Goal: Information Seeking & Learning: Learn about a topic

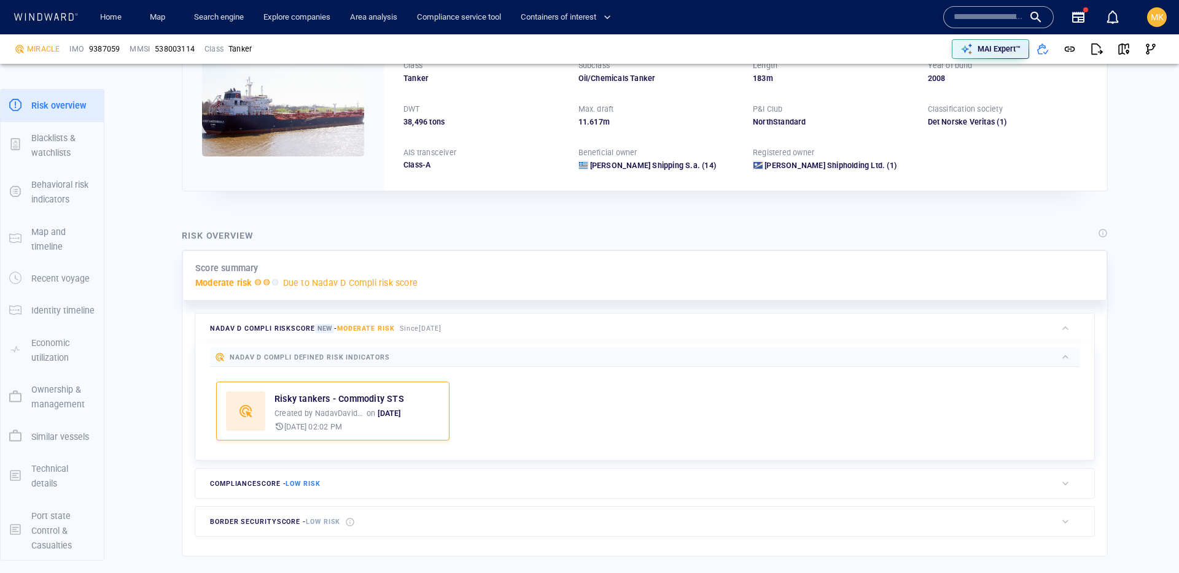
scroll to position [307, 0]
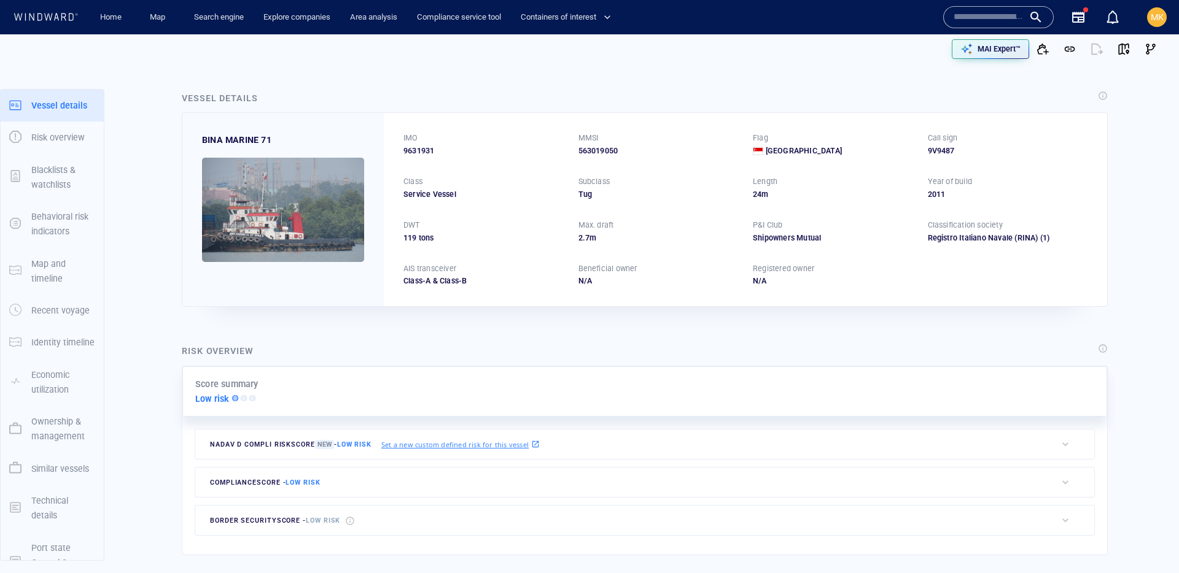
click at [1014, 21] on input "text" at bounding box center [989, 17] width 70 height 18
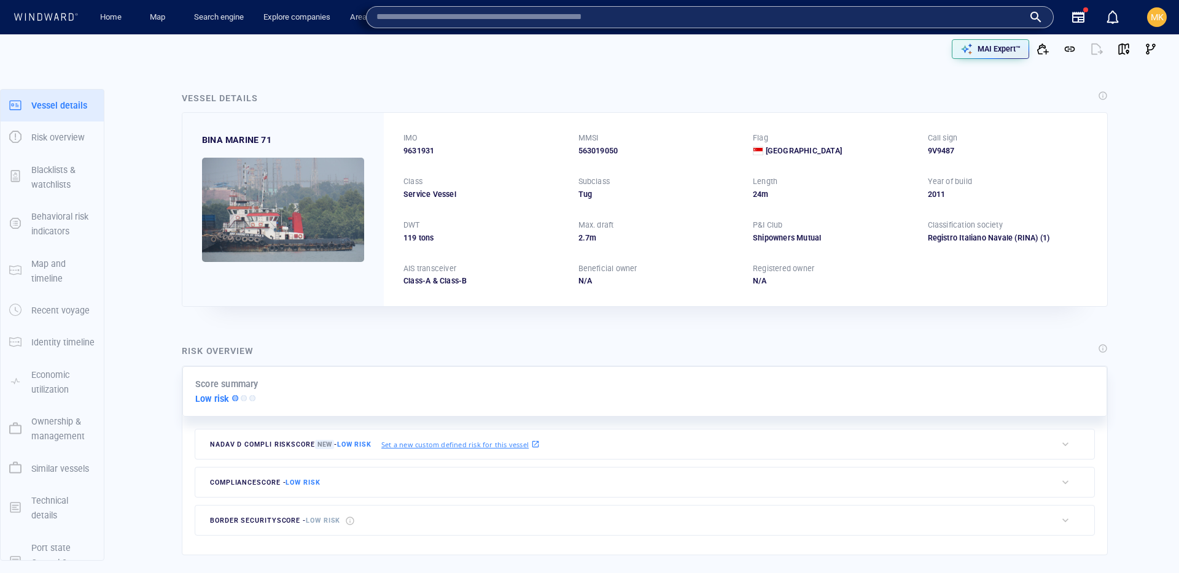
paste input "*******"
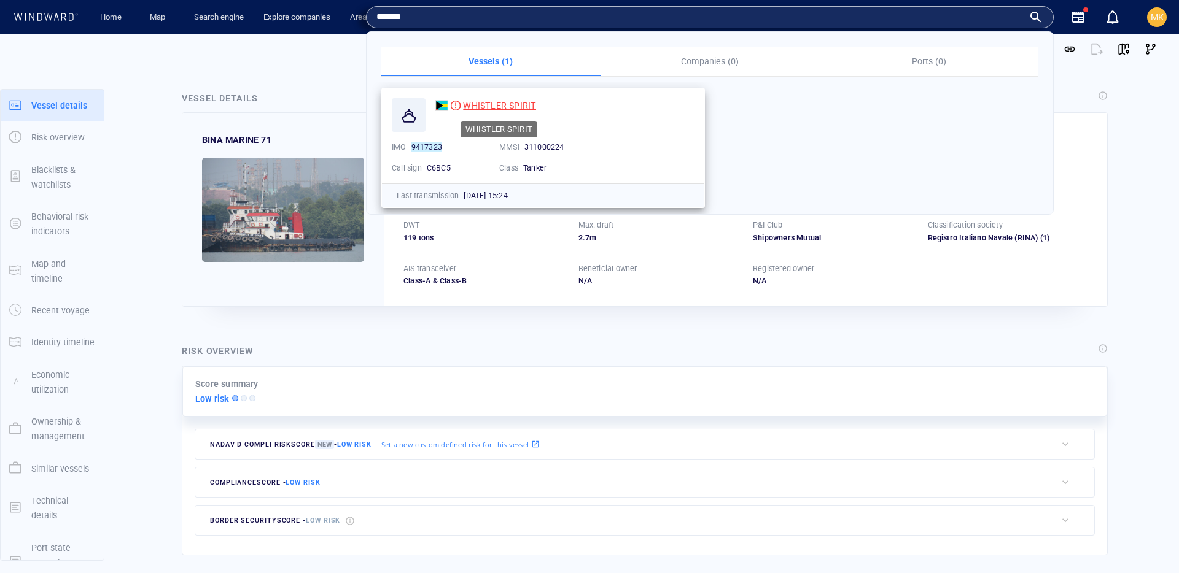
type input "*******"
click at [520, 113] on div "WHISTLER SPIRIT" at bounding box center [499, 105] width 73 height 15
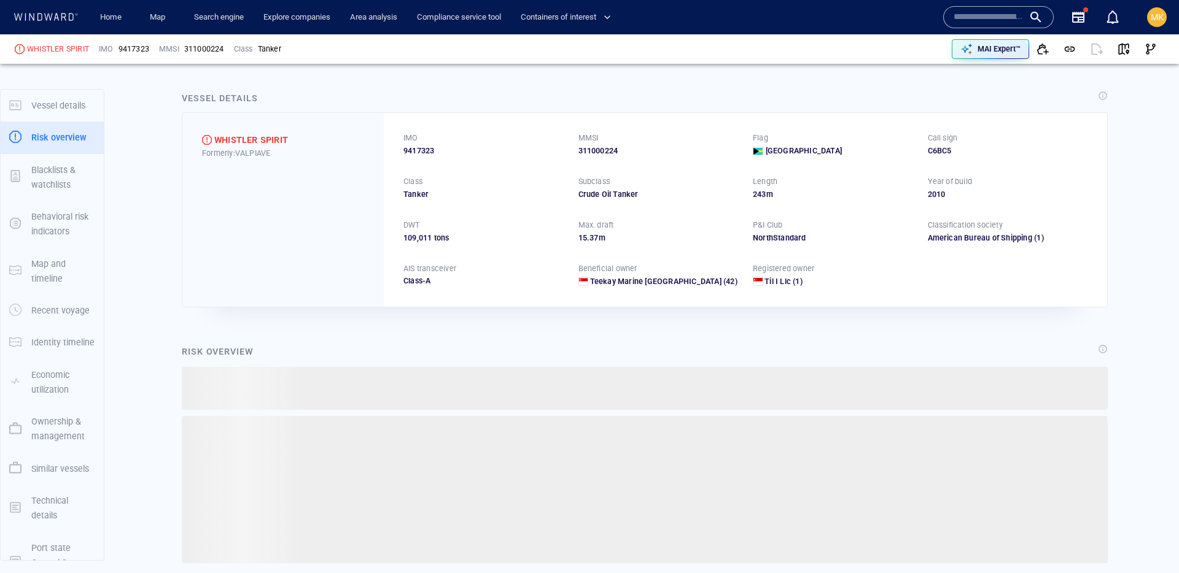
scroll to position [32, 0]
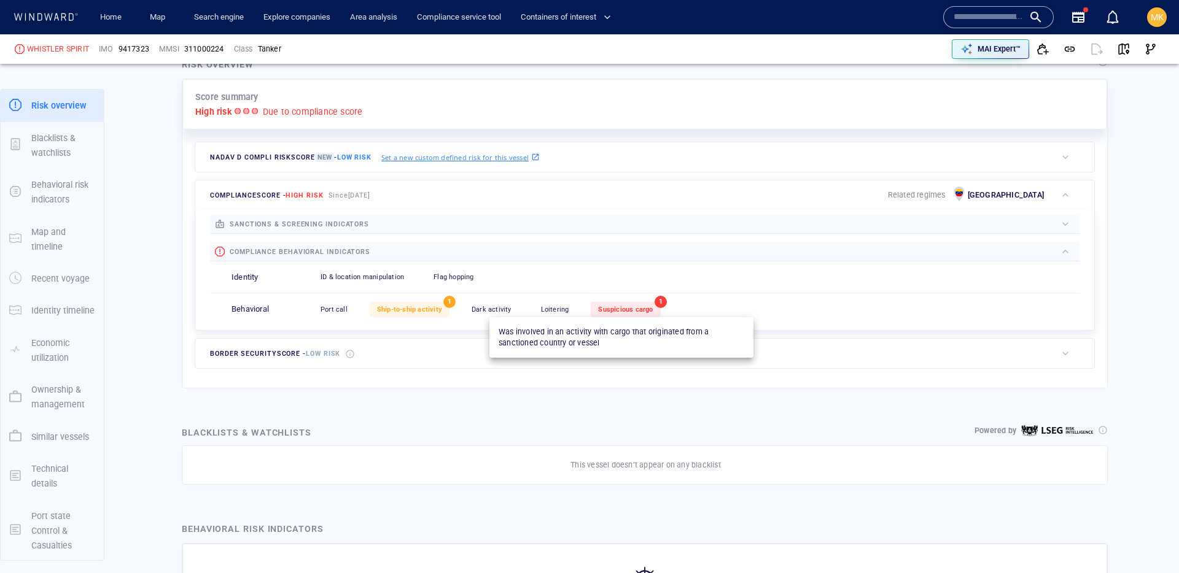
click at [598, 307] on span "Suspicious cargo" at bounding box center [625, 310] width 55 height 8
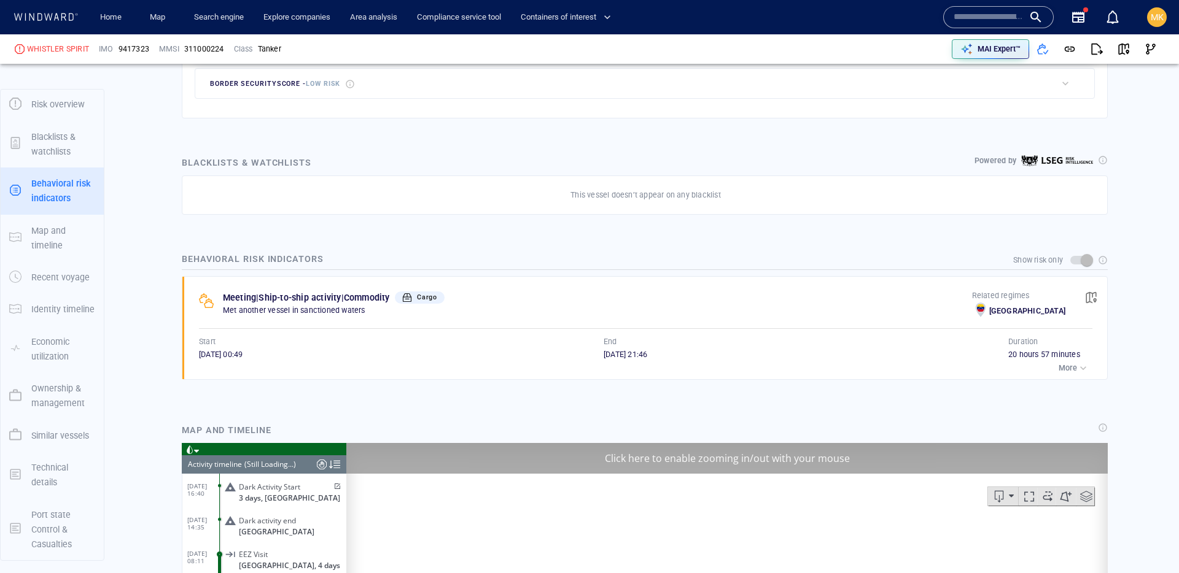
scroll to position [146, 0]
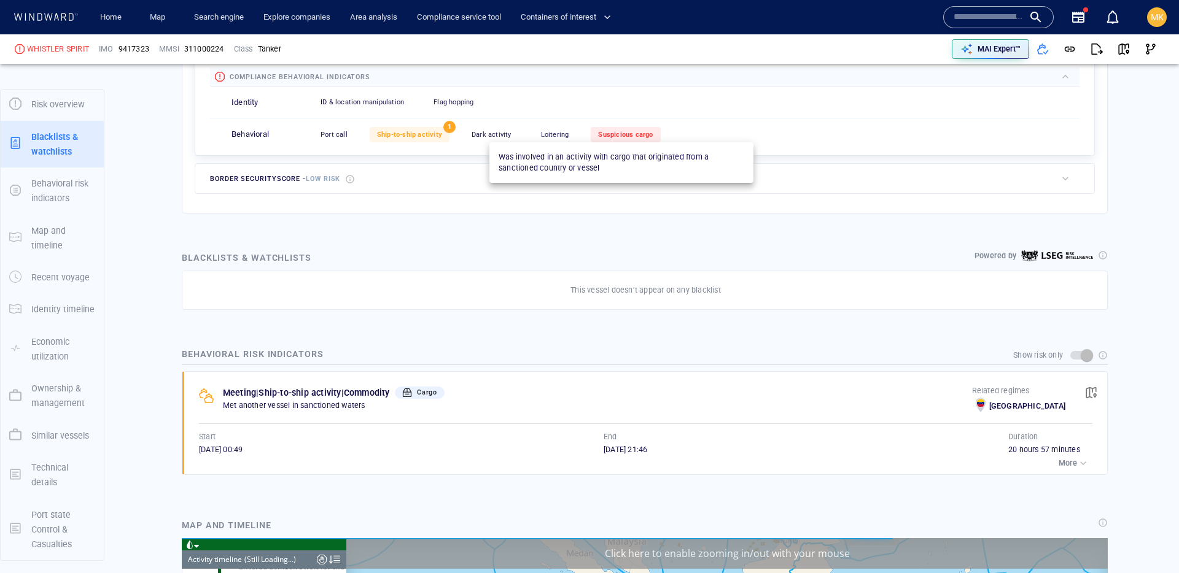
click at [632, 138] on span "Suspicious cargo" at bounding box center [625, 135] width 55 height 8
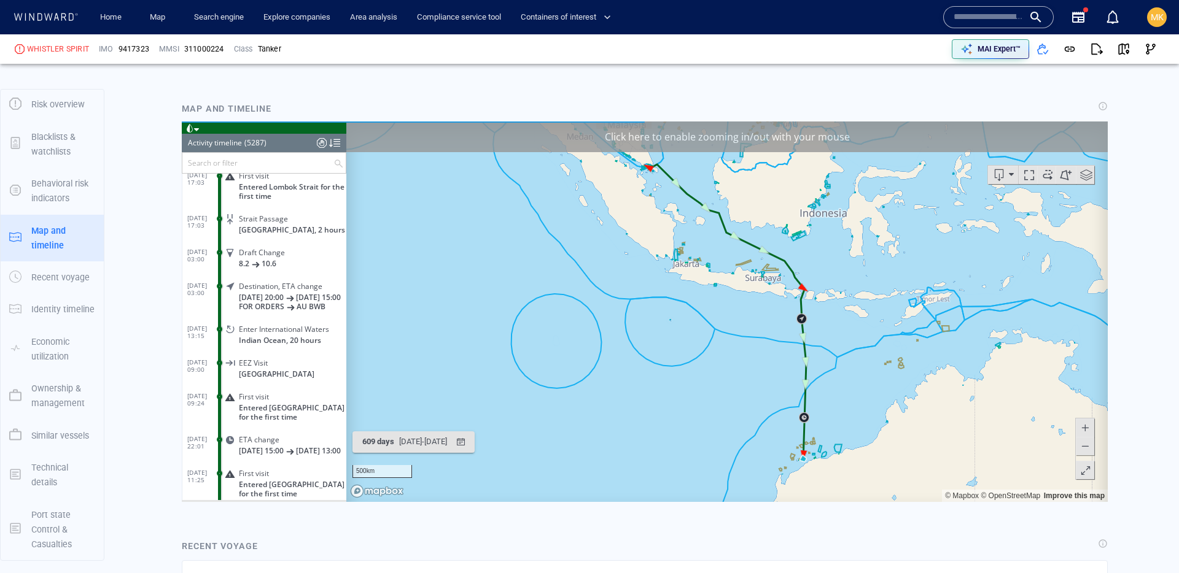
scroll to position [838, 0]
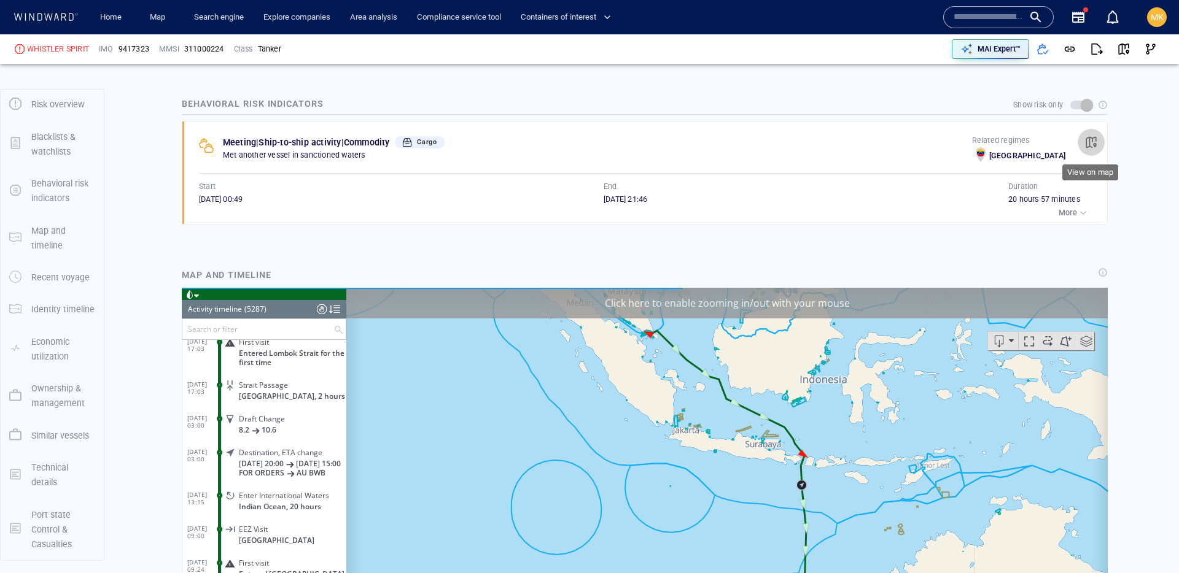
click at [1097, 144] on span "button" at bounding box center [1091, 142] width 12 height 12
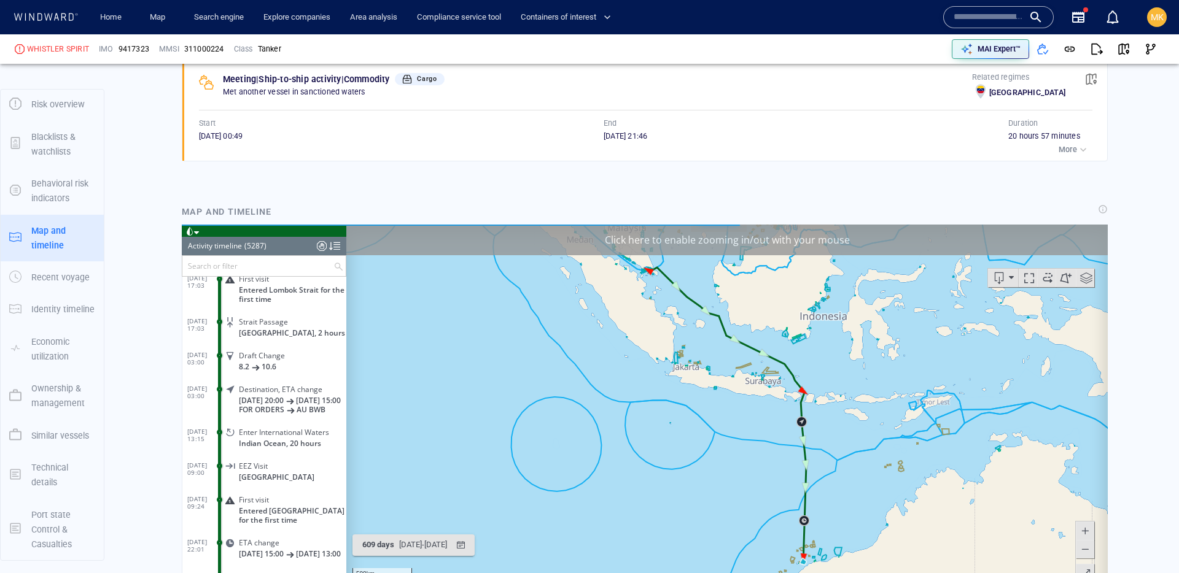
scroll to position [165433, 0]
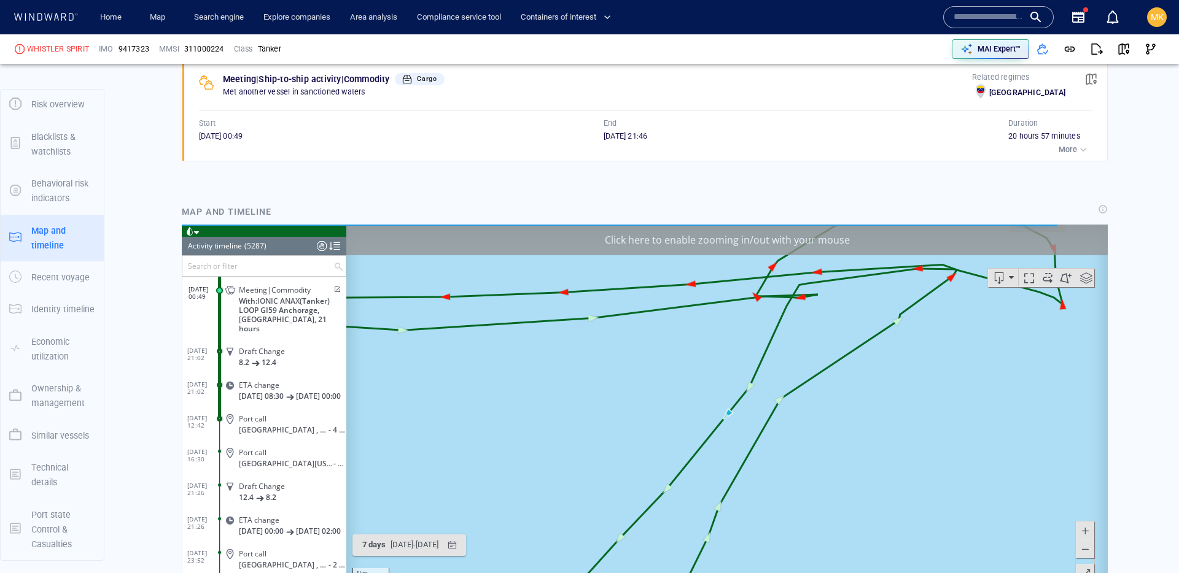
click at [1071, 144] on p "More" at bounding box center [1067, 149] width 18 height 11
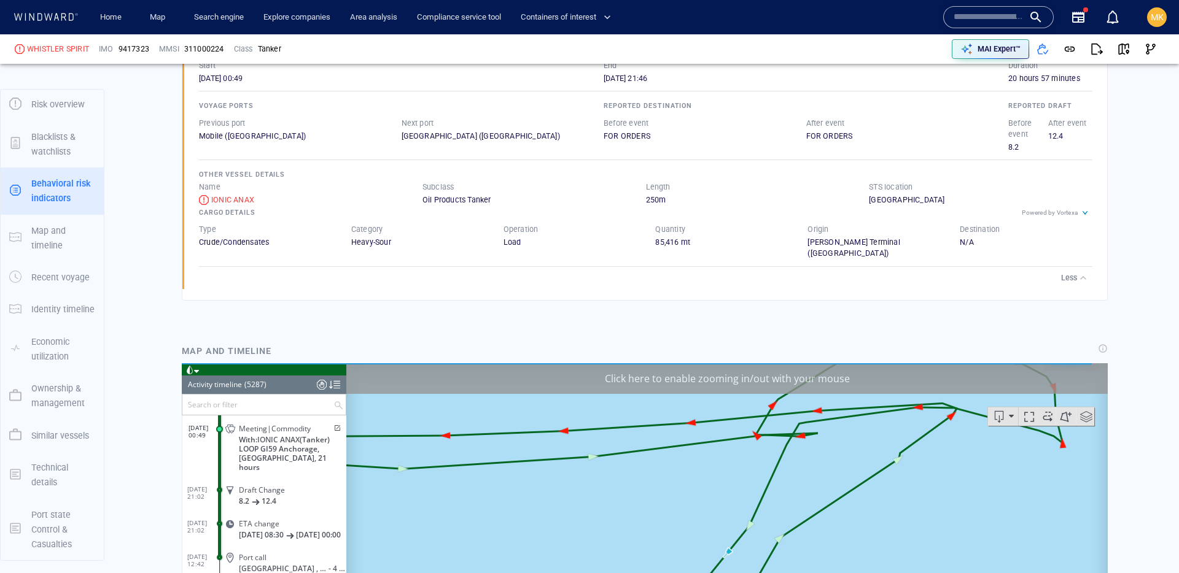
scroll to position [861, 0]
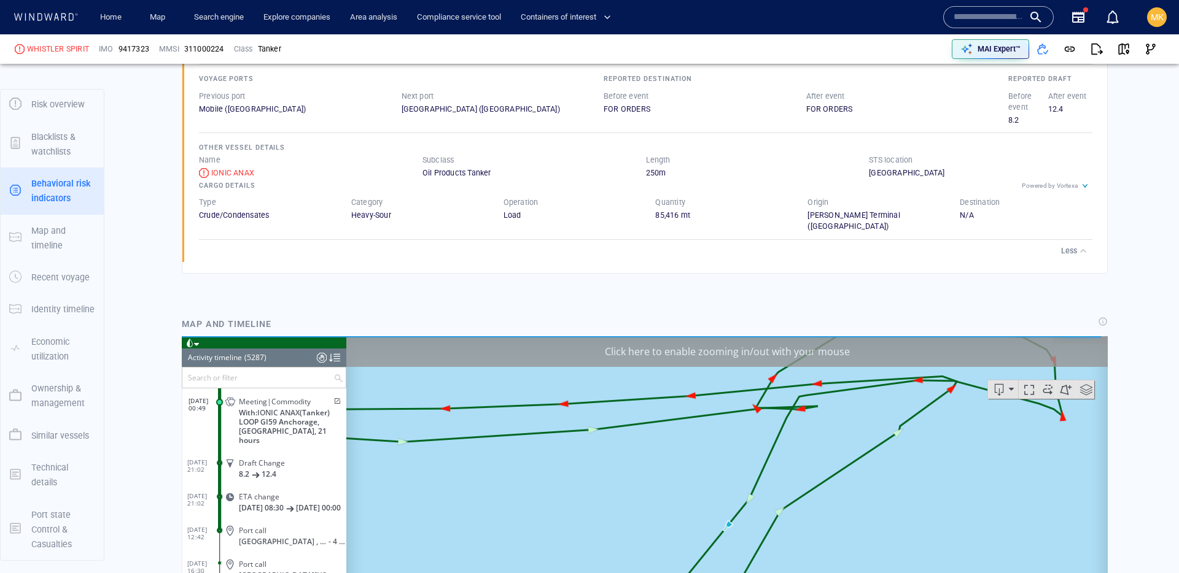
click at [333, 405] on span at bounding box center [336, 400] width 10 height 7
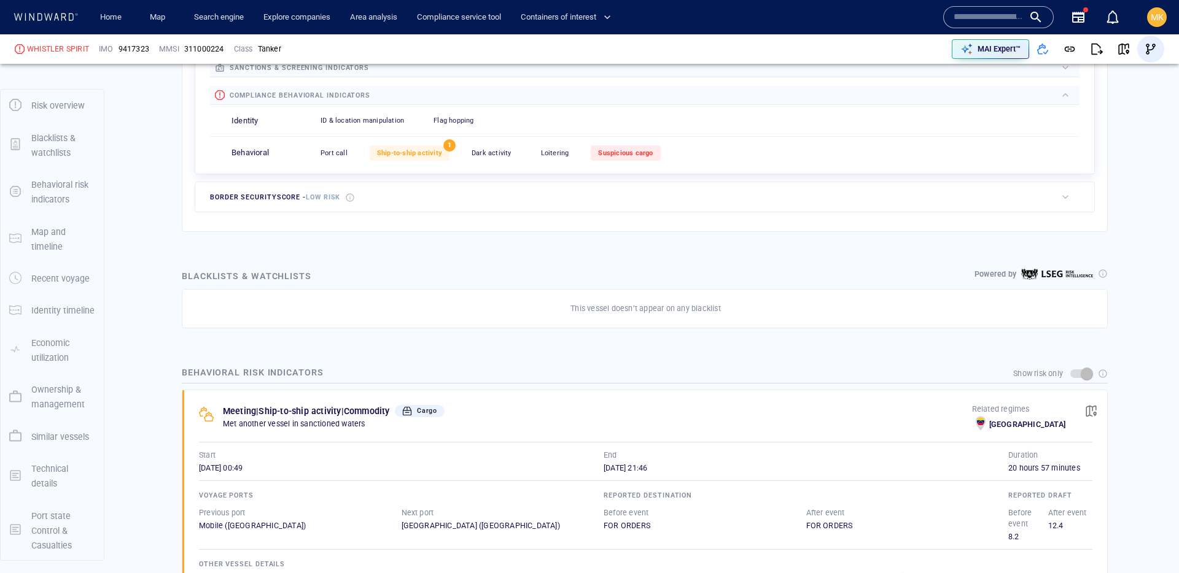
scroll to position [442, 0]
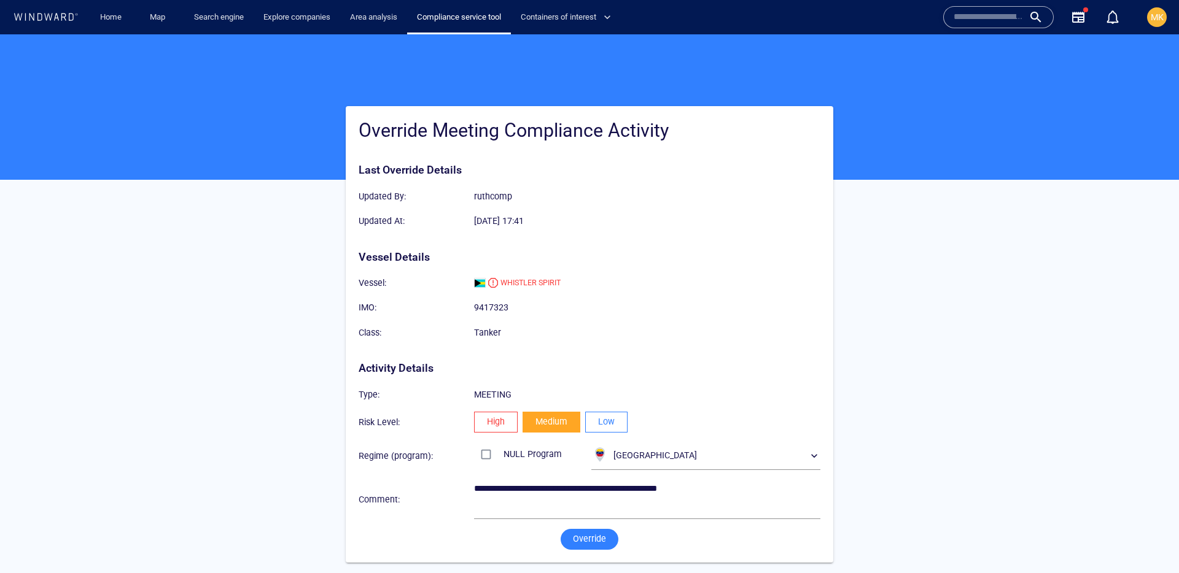
scroll to position [10, 0]
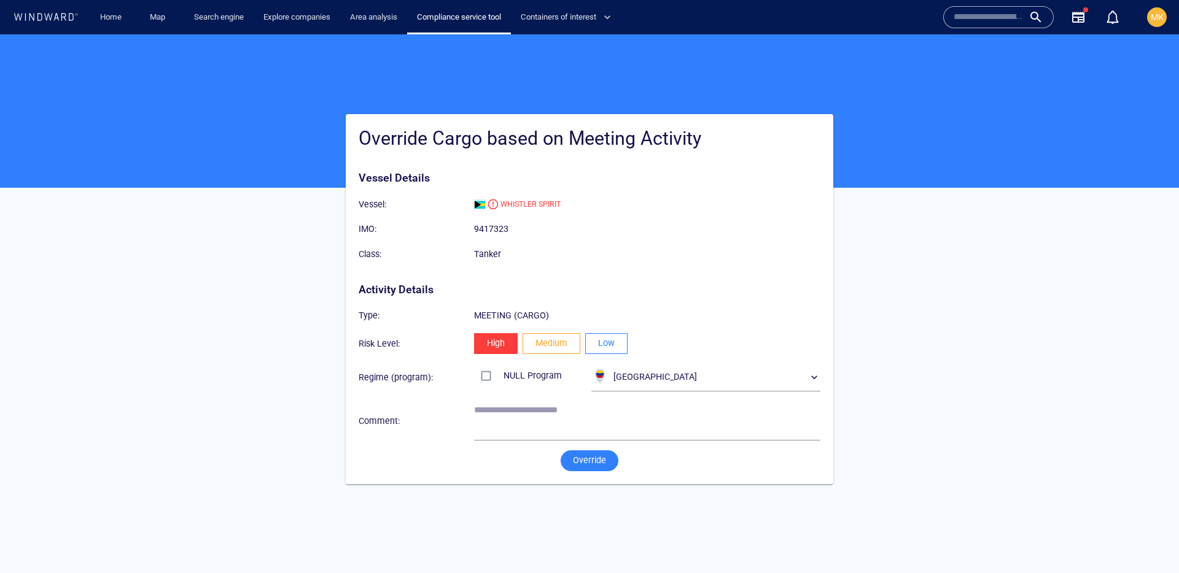
click at [615, 339] on button "Low" at bounding box center [606, 343] width 42 height 21
click at [595, 427] on textarea at bounding box center [647, 420] width 346 height 31
click at [590, 411] on textarea "**********" at bounding box center [647, 420] width 346 height 31
type textarea "**********"
click at [571, 454] on button "Override" at bounding box center [590, 461] width 58 height 21
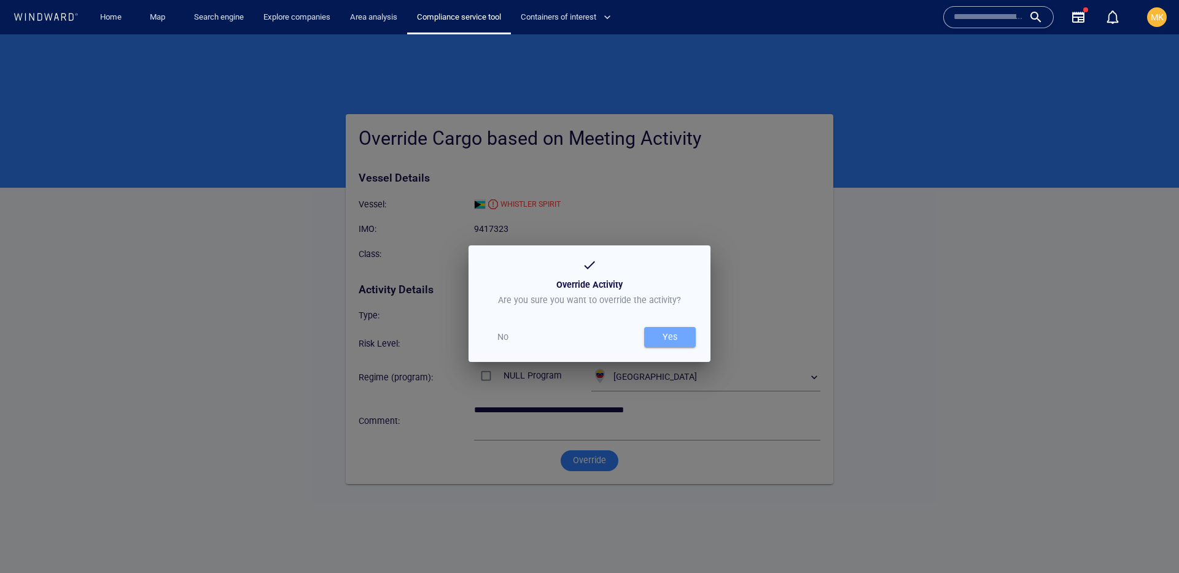
click at [656, 332] on span "Yes" at bounding box center [669, 337] width 39 height 15
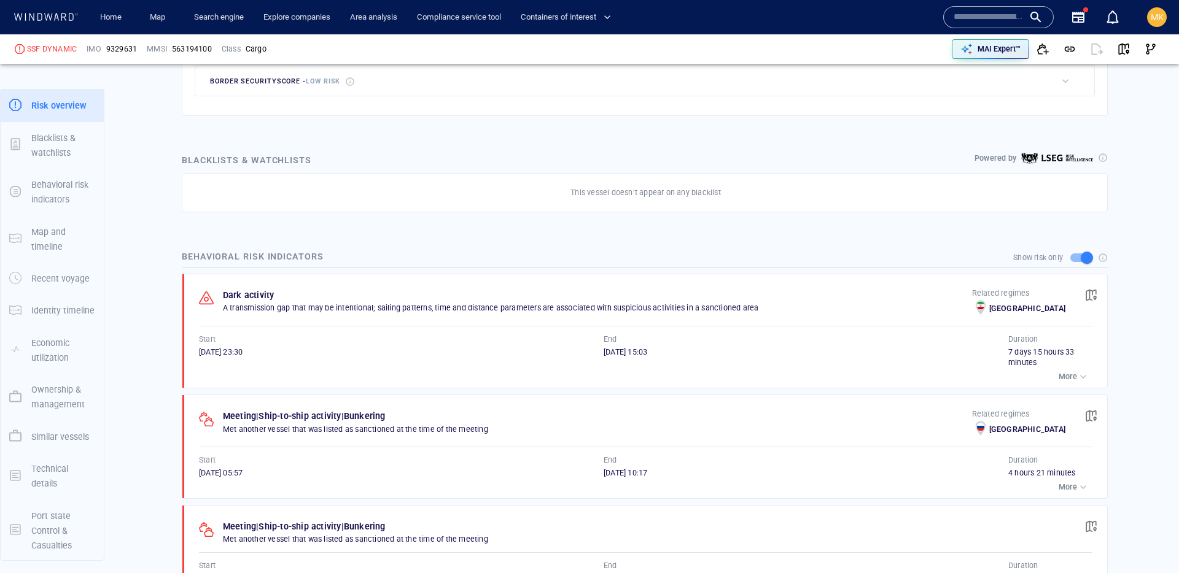
scroll to position [33, 0]
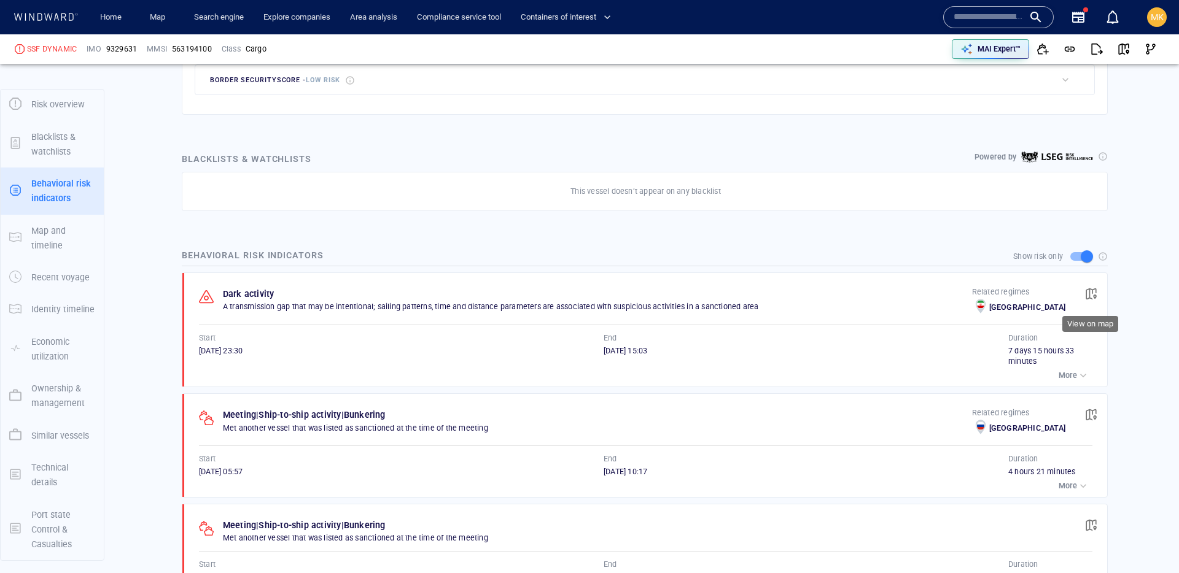
click at [1097, 294] on span "button" at bounding box center [1091, 294] width 12 height 12
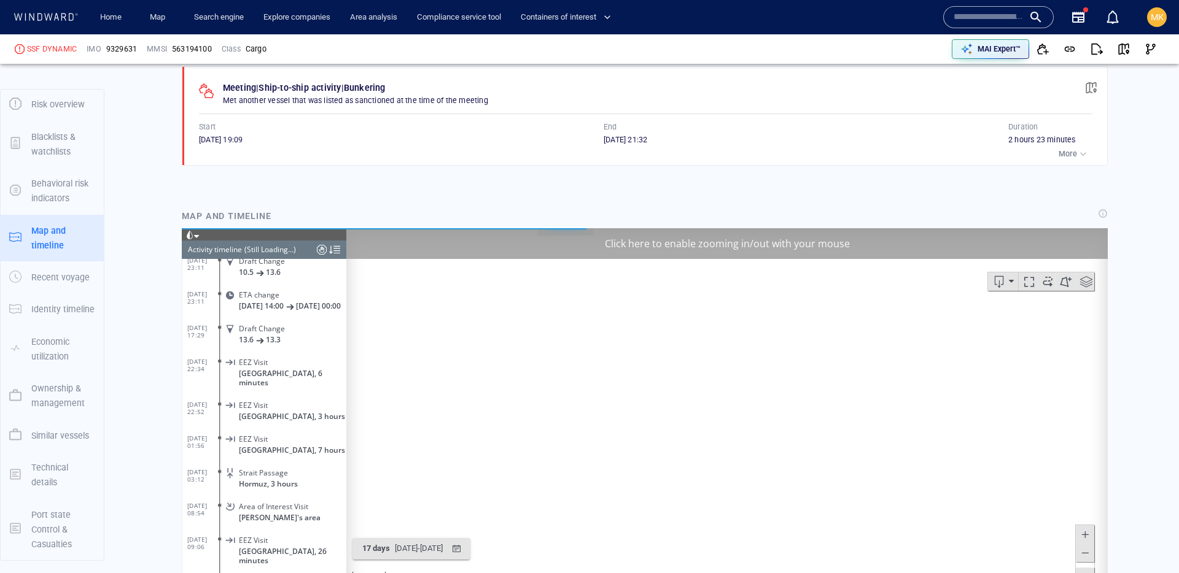
scroll to position [1003, 0]
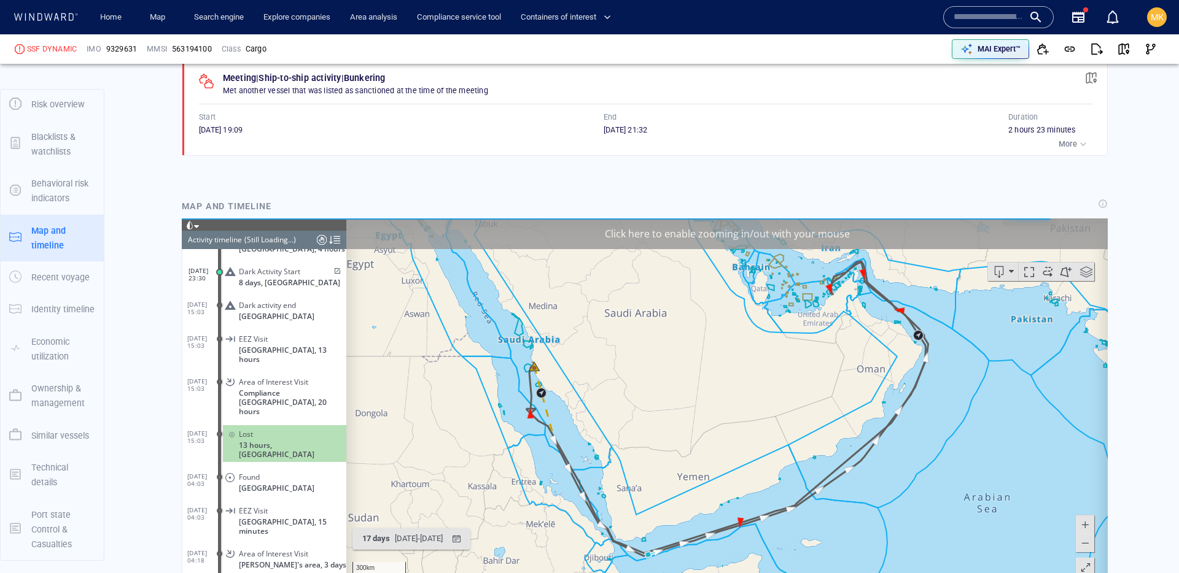
scroll to position [1014, 0]
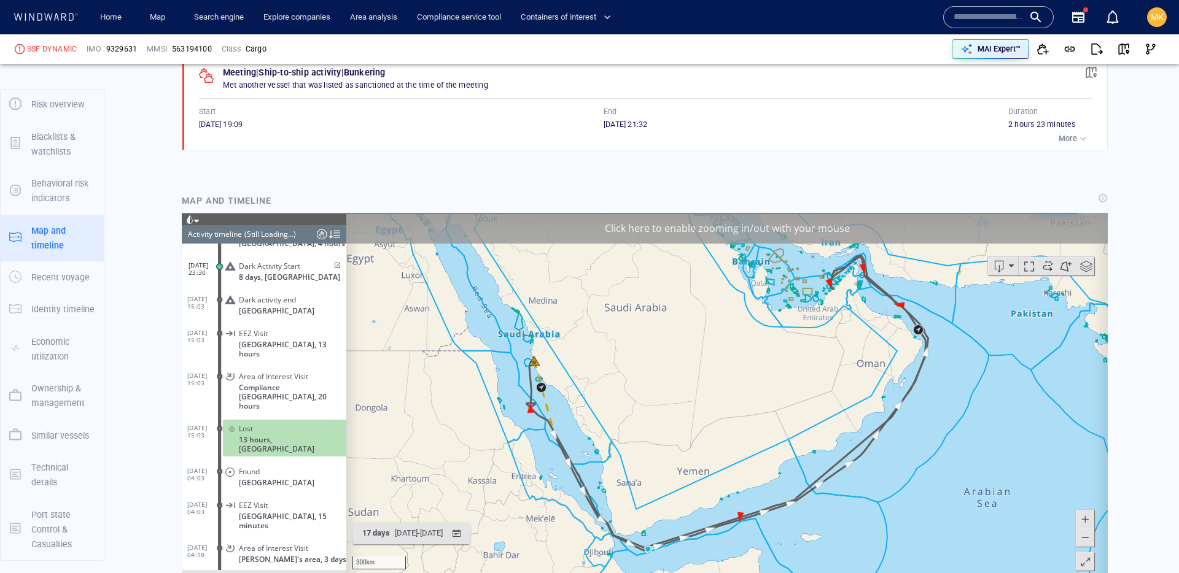
click at [333, 262] on span at bounding box center [336, 265] width 10 height 7
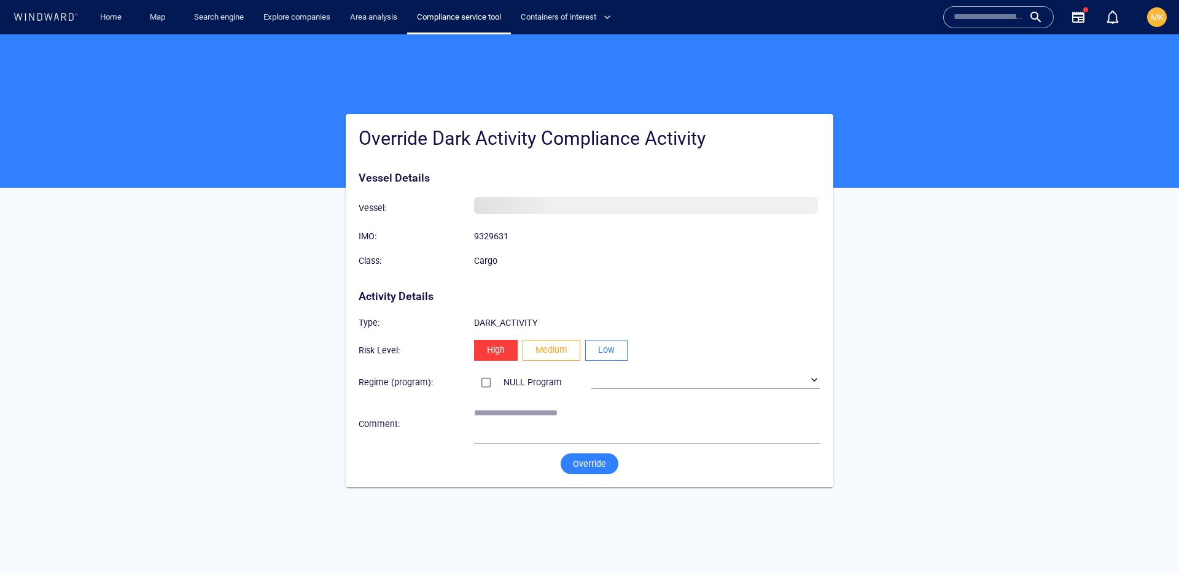
click at [621, 341] on button "Low" at bounding box center [606, 350] width 42 height 21
click at [575, 436] on div "*" at bounding box center [647, 424] width 346 height 39
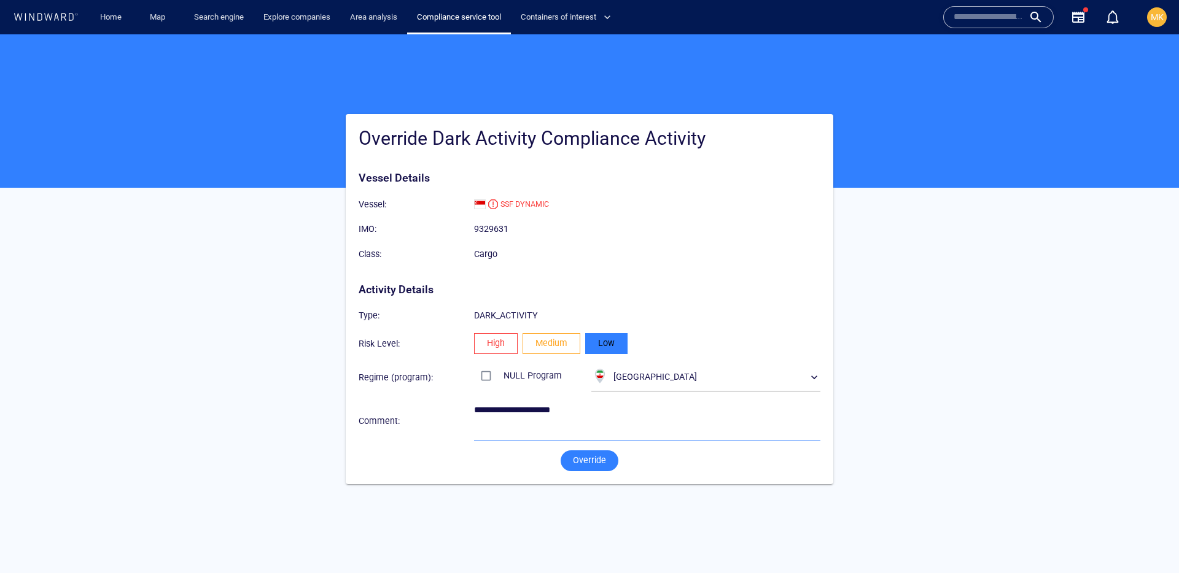
type textarea "**********"
click at [600, 464] on span "Override" at bounding box center [589, 460] width 33 height 15
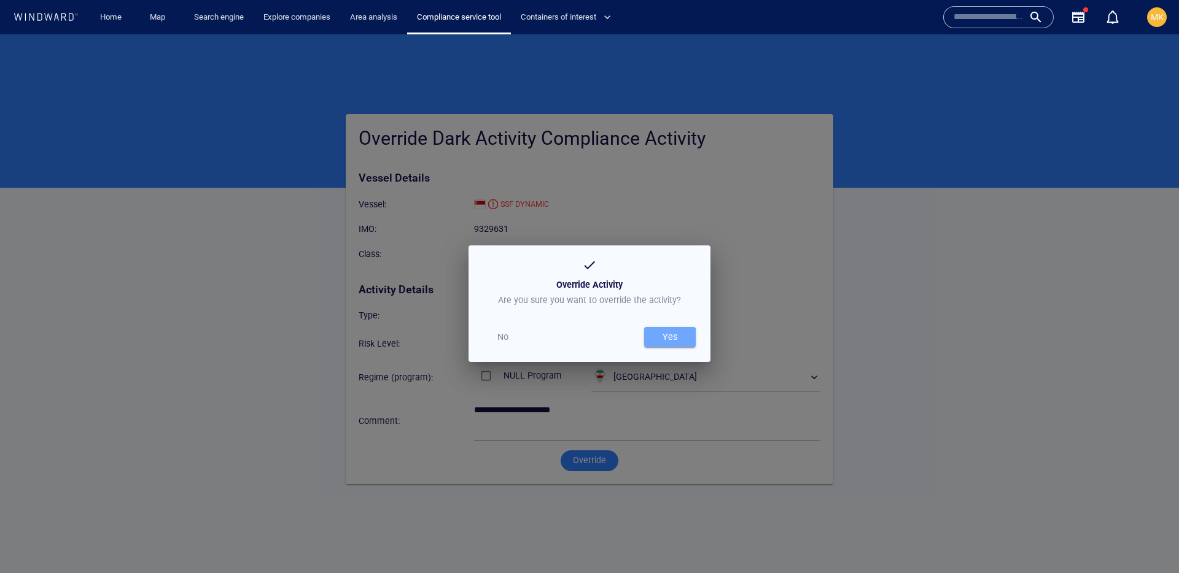
click at [665, 343] on div "Yes" at bounding box center [670, 337] width 20 height 20
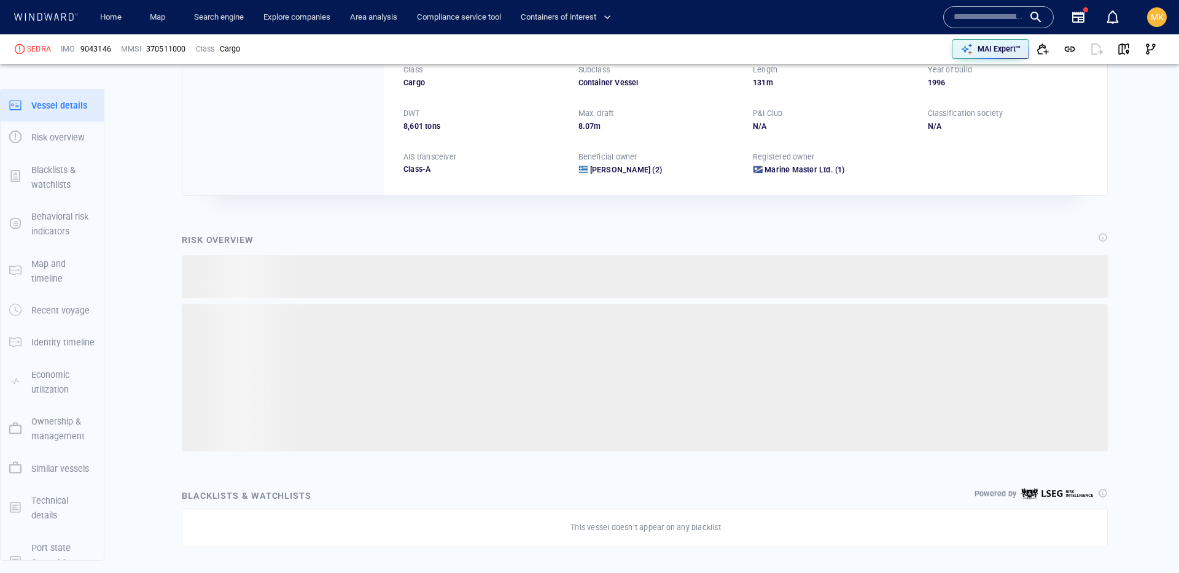
scroll to position [32, 0]
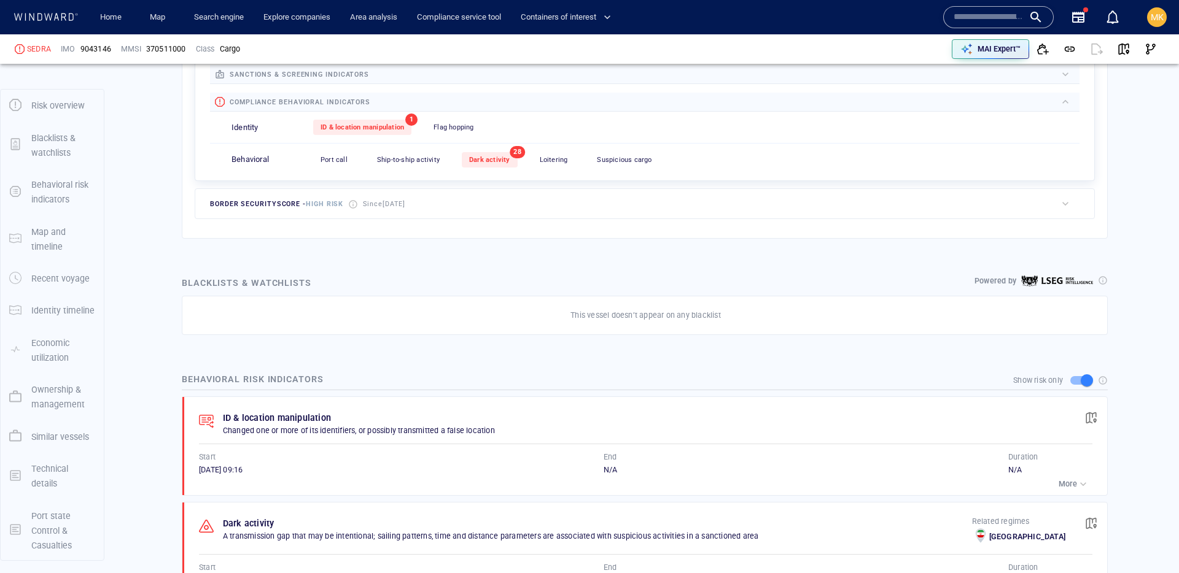
scroll to position [33, 0]
